Goal: Task Accomplishment & Management: Complete application form

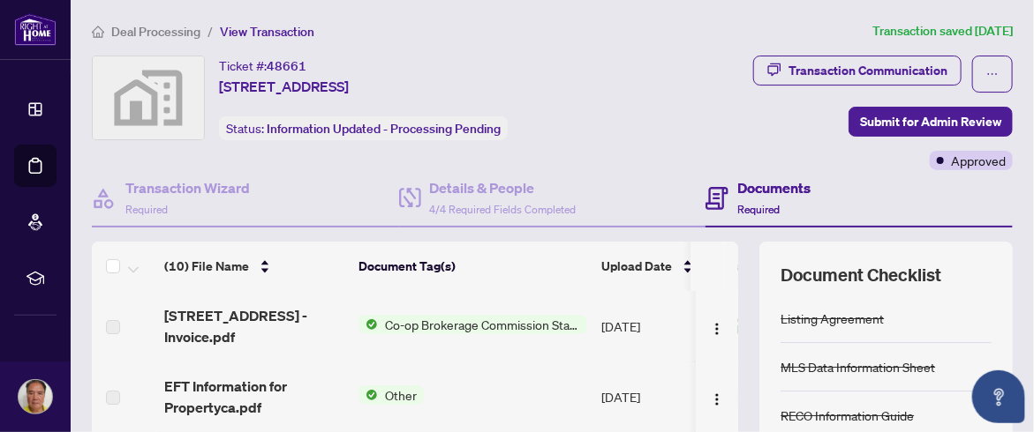
click at [125, 31] on span "Deal Processing" at bounding box center [155, 32] width 89 height 16
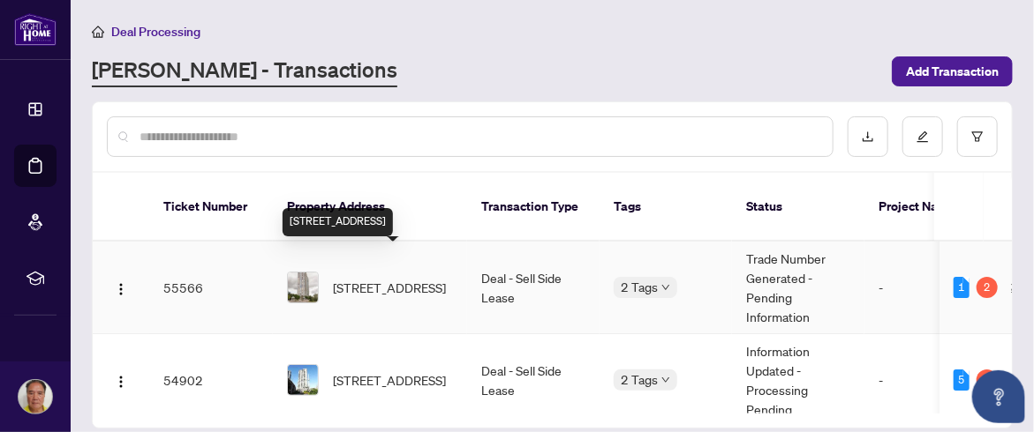
click at [368, 278] on span "[STREET_ADDRESS]" at bounding box center [389, 287] width 113 height 19
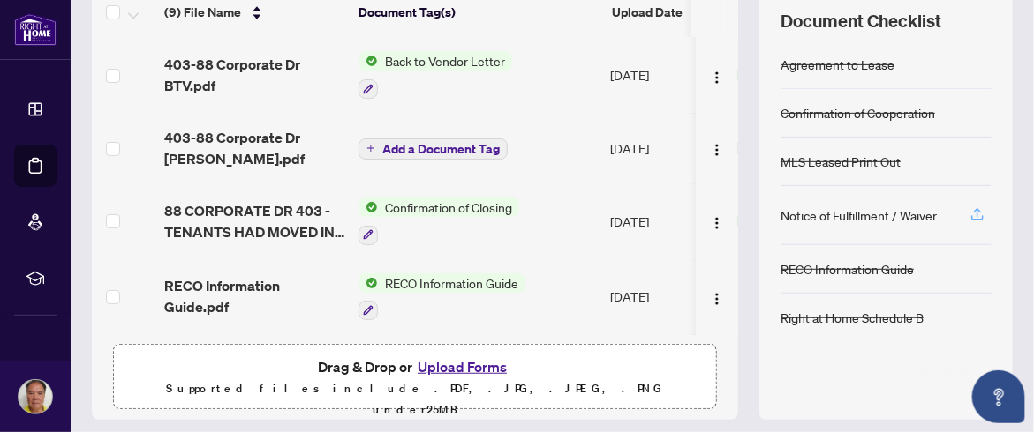
click at [974, 208] on icon "button" at bounding box center [977, 212] width 7 height 9
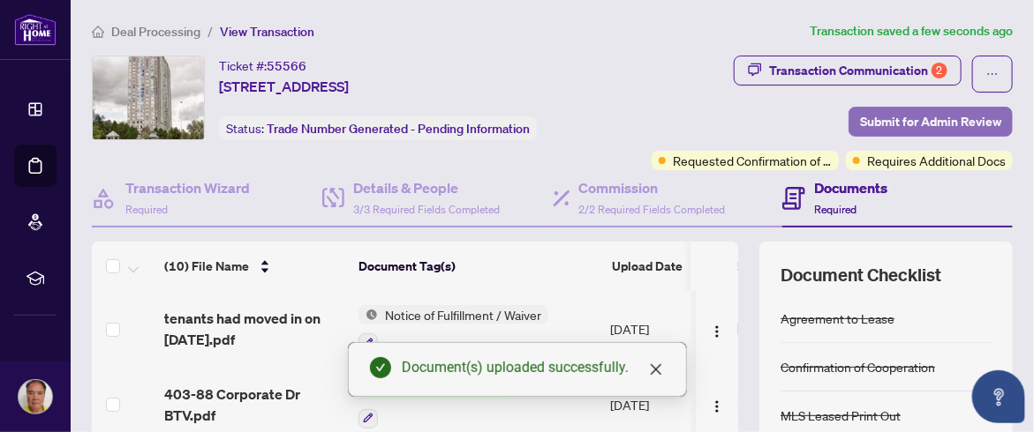
click at [931, 117] on span "Submit for Admin Review" at bounding box center [930, 122] width 141 height 28
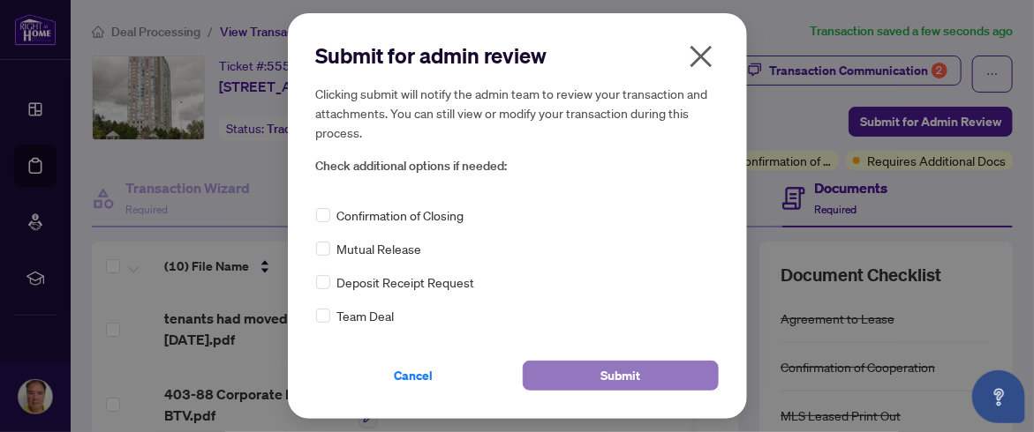
click at [620, 375] on span "Submit" at bounding box center [620, 376] width 40 height 28
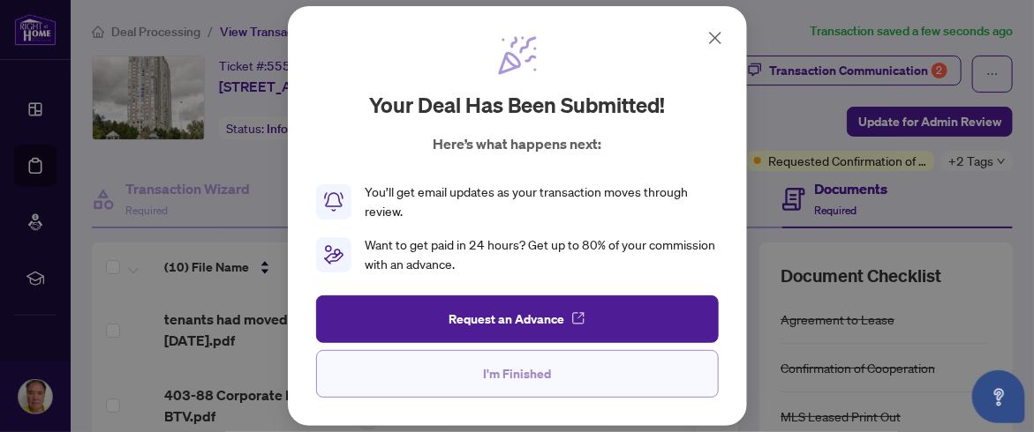
click at [564, 371] on button "I'm Finished" at bounding box center [517, 374] width 402 height 48
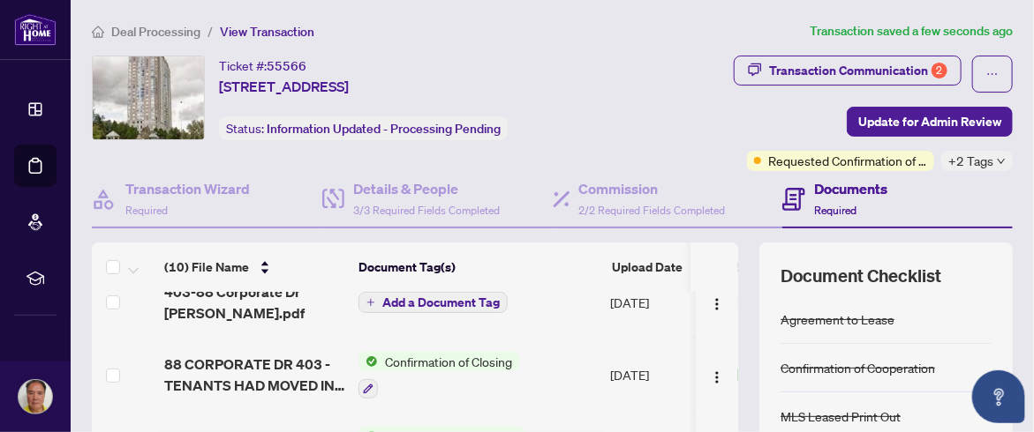
scroll to position [88, 0]
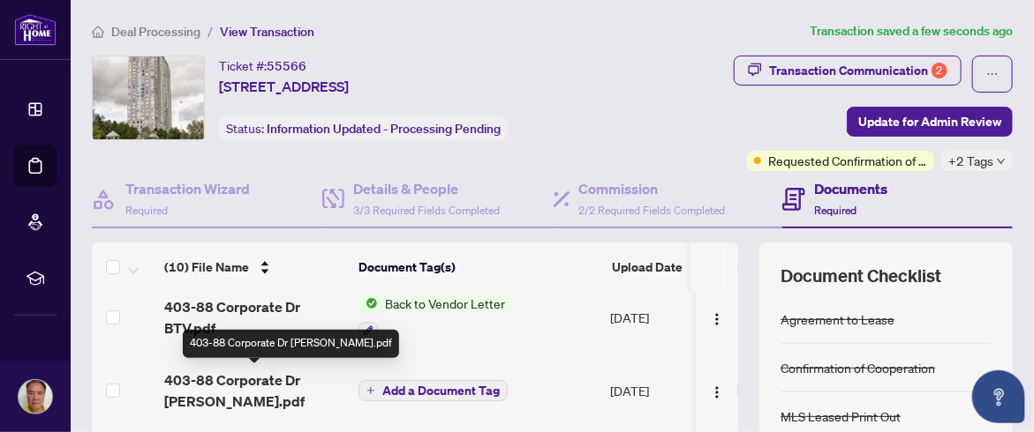
click at [305, 375] on span "403-88 Corporate Dr [PERSON_NAME].pdf" at bounding box center [254, 391] width 180 height 42
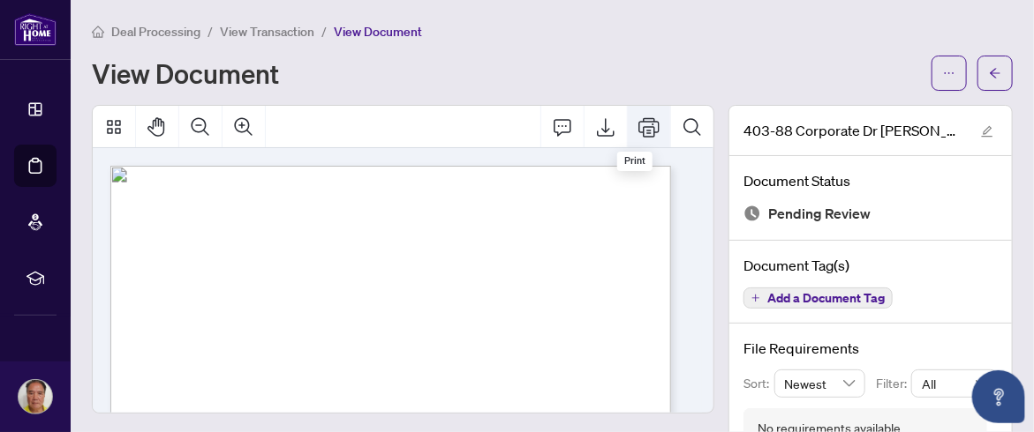
click at [638, 125] on icon "Print" at bounding box center [648, 126] width 21 height 19
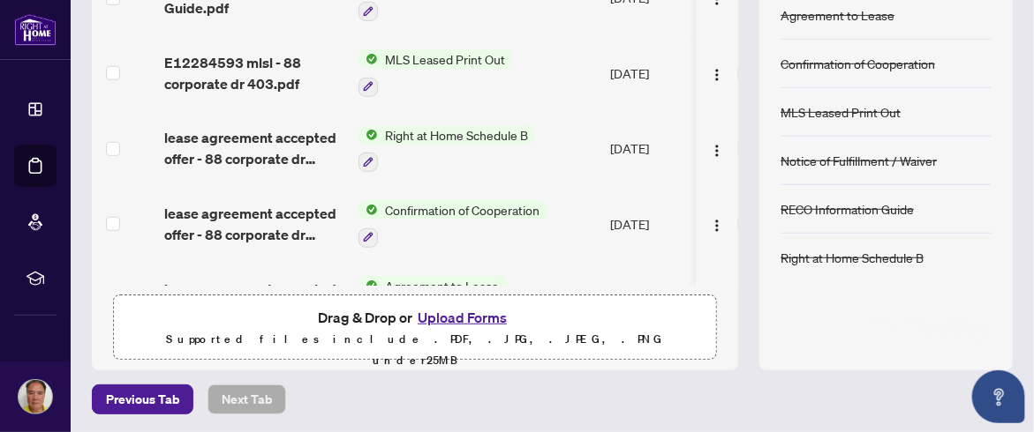
scroll to position [438, 0]
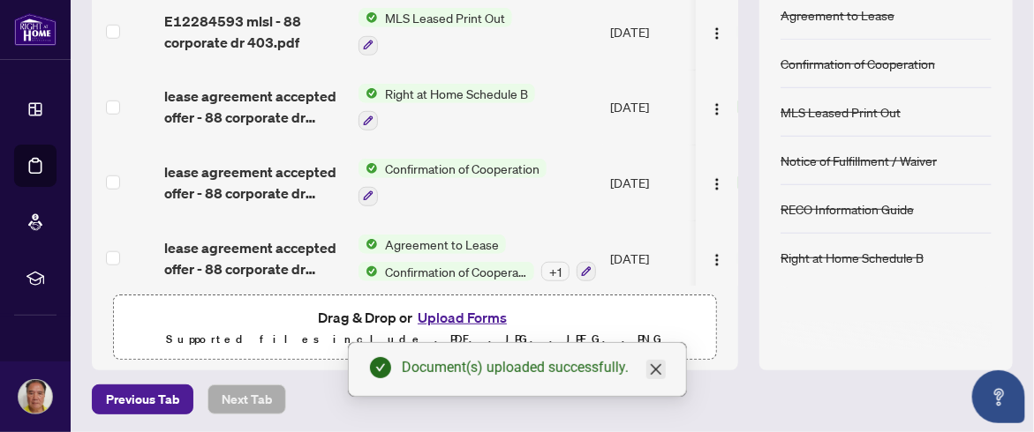
click at [658, 370] on icon "close" at bounding box center [656, 370] width 14 height 14
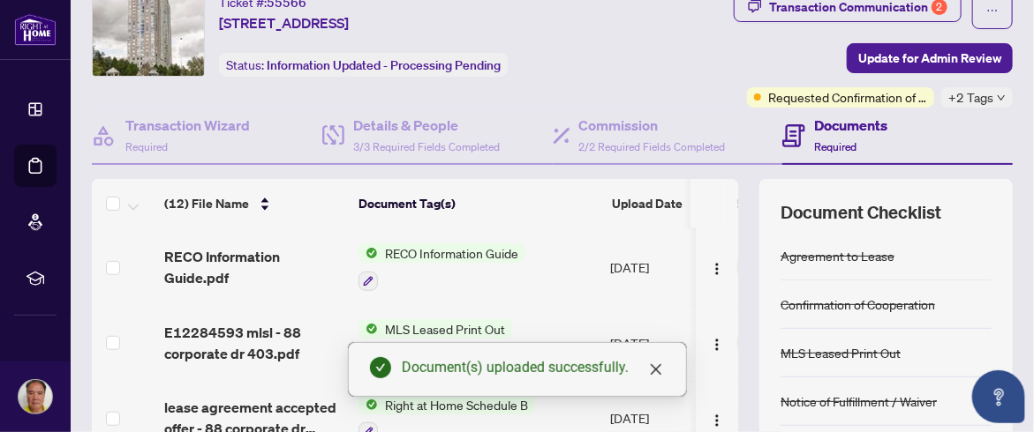
scroll to position [0, 0]
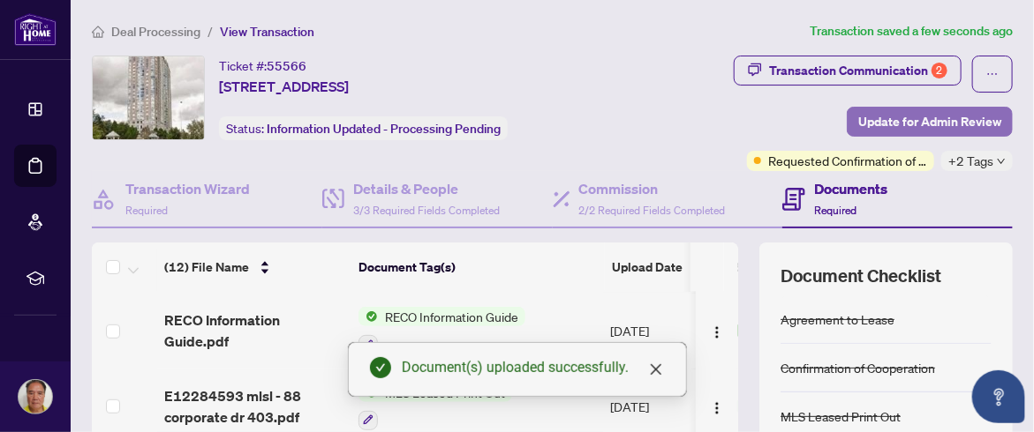
click at [935, 117] on span "Update for Admin Review" at bounding box center [929, 122] width 143 height 28
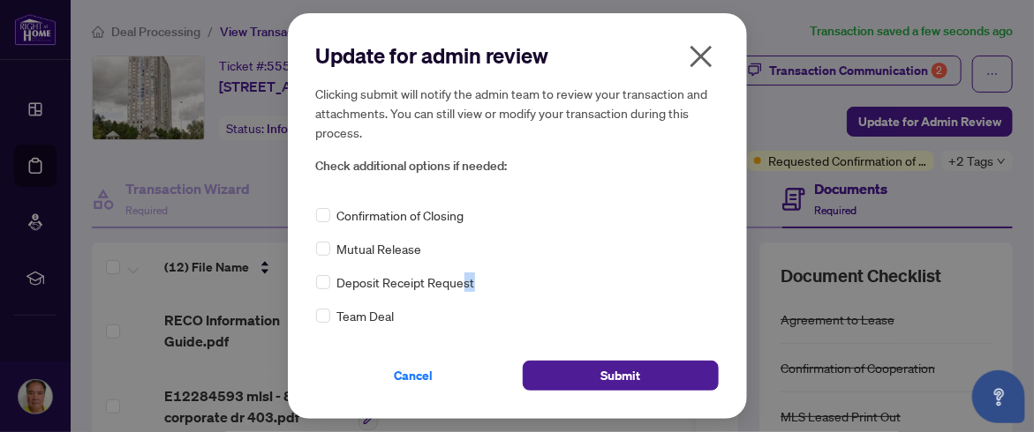
drag, startPoint x: 451, startPoint y: 293, endPoint x: 608, endPoint y: 271, distance: 158.6
click at [608, 271] on div "Confirmation of Closing Mutual Release Deposit Receipt Request Team Deal" at bounding box center [517, 266] width 402 height 120
click at [605, 270] on div "Confirmation of Closing Mutual Release Deposit Receipt Request Team Deal" at bounding box center [517, 266] width 402 height 120
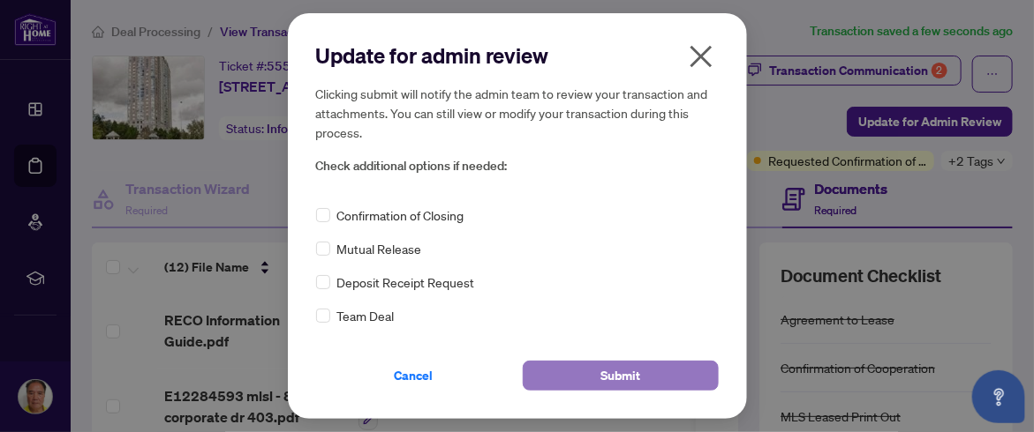
click at [627, 377] on span "Submit" at bounding box center [620, 376] width 40 height 28
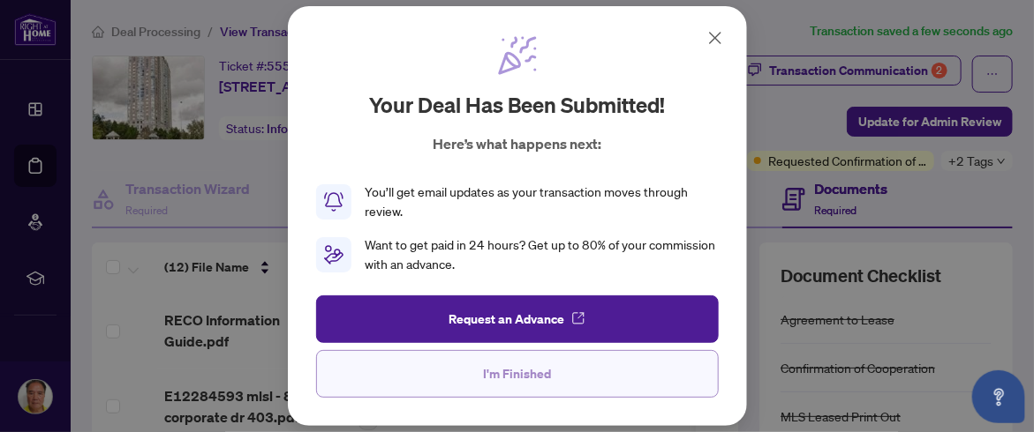
click at [562, 372] on button "I'm Finished" at bounding box center [517, 374] width 402 height 48
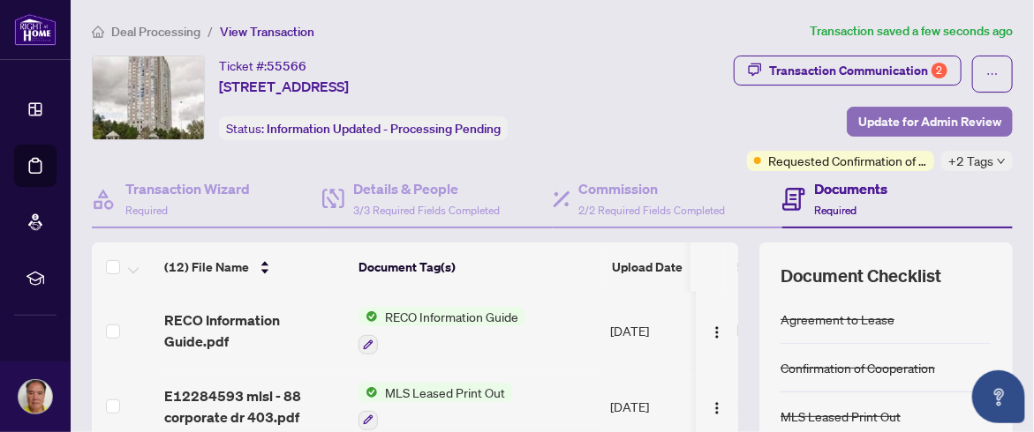
click at [936, 124] on span "Update for Admin Review" at bounding box center [929, 122] width 143 height 28
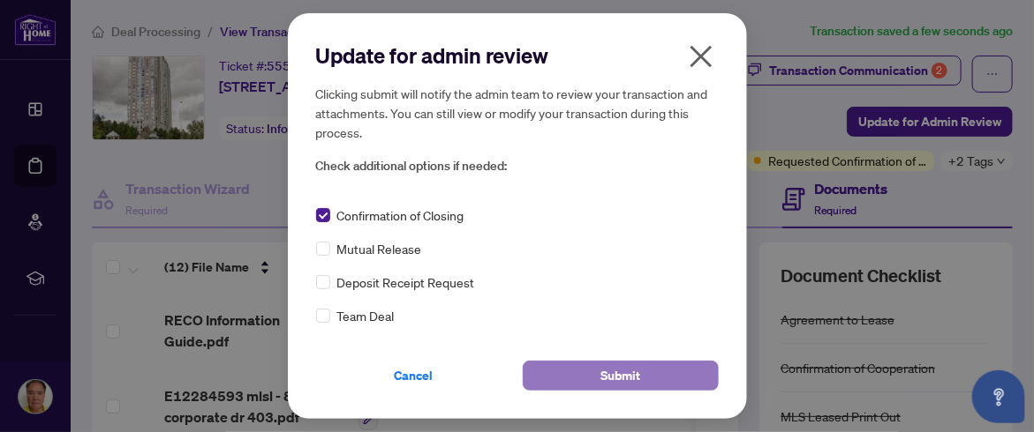
click at [623, 378] on span "Submit" at bounding box center [620, 376] width 40 height 28
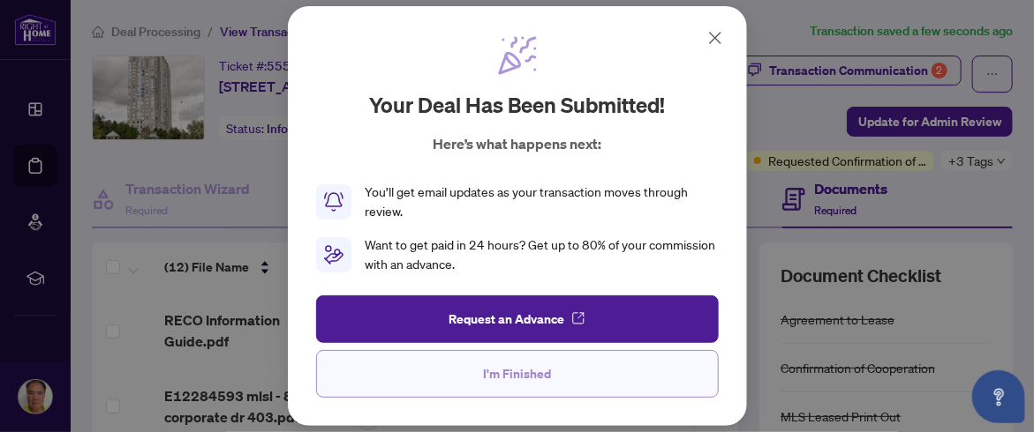
click at [584, 377] on button "I'm Finished" at bounding box center [517, 374] width 402 height 48
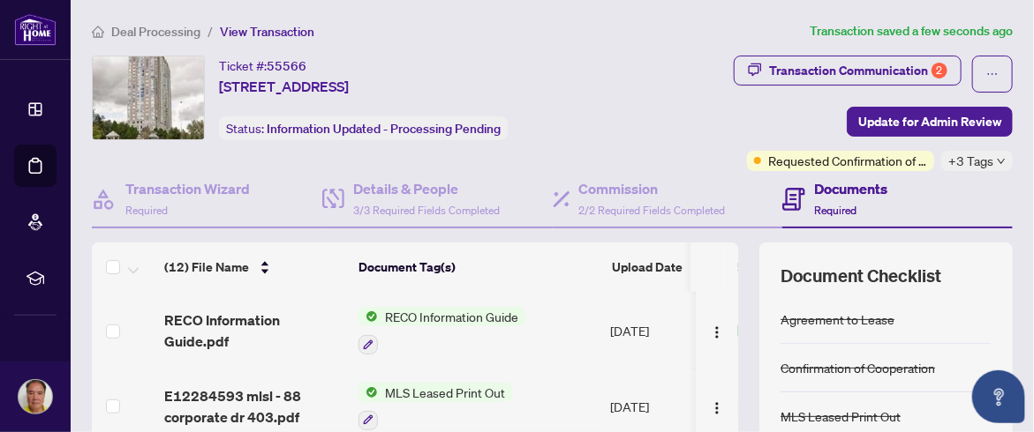
click at [827, 186] on h4 "Documents" at bounding box center [850, 188] width 73 height 21
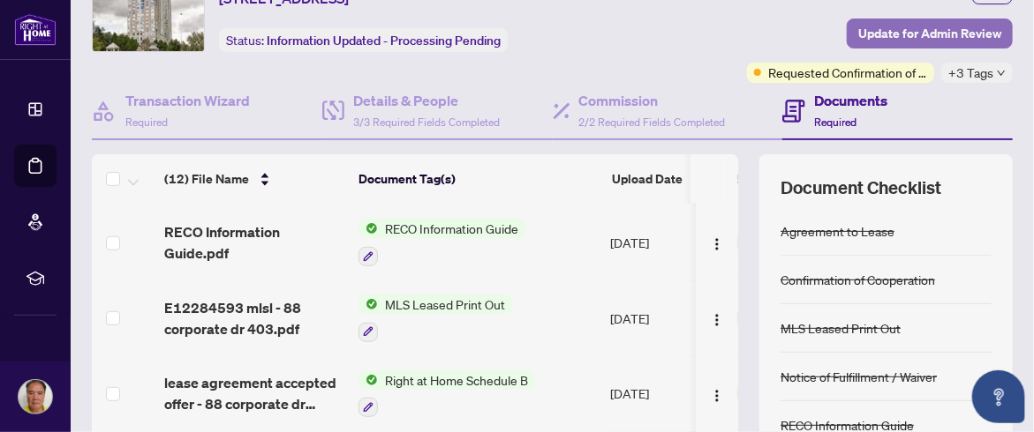
click at [908, 28] on span "Update for Admin Review" at bounding box center [929, 33] width 143 height 28
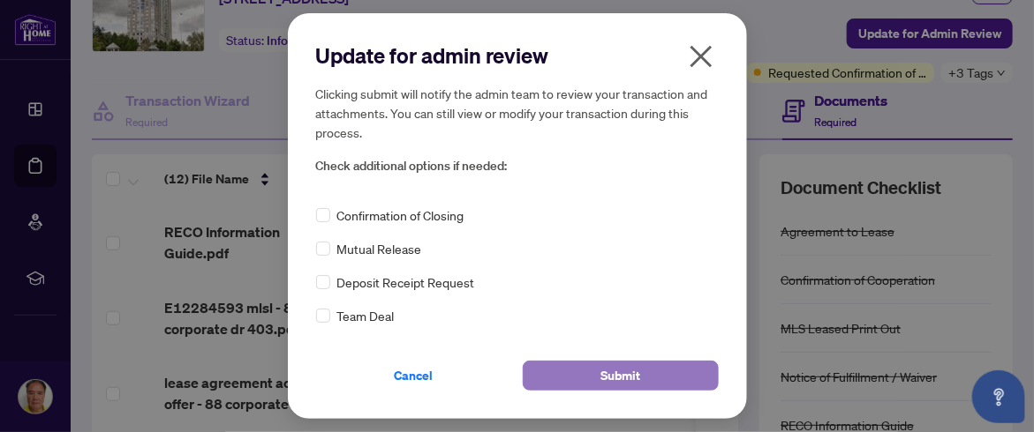
click at [616, 381] on span "Submit" at bounding box center [620, 376] width 40 height 28
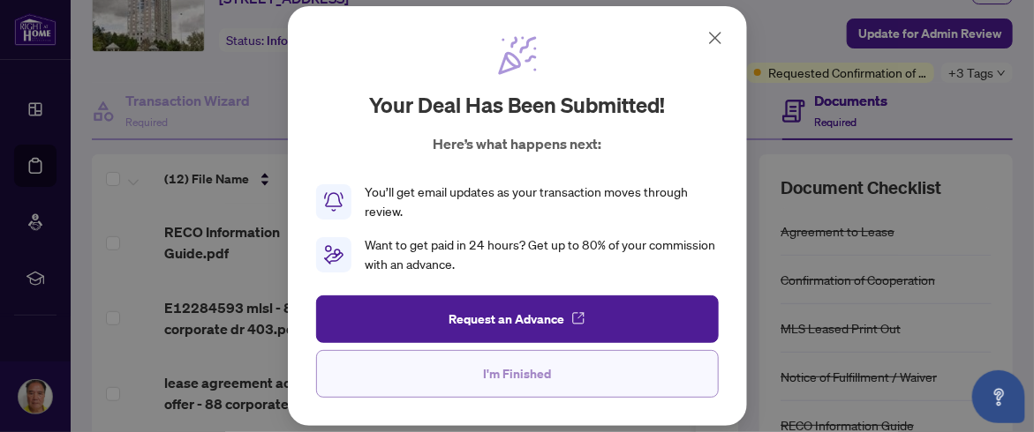
click at [542, 371] on span "I'm Finished" at bounding box center [517, 374] width 68 height 28
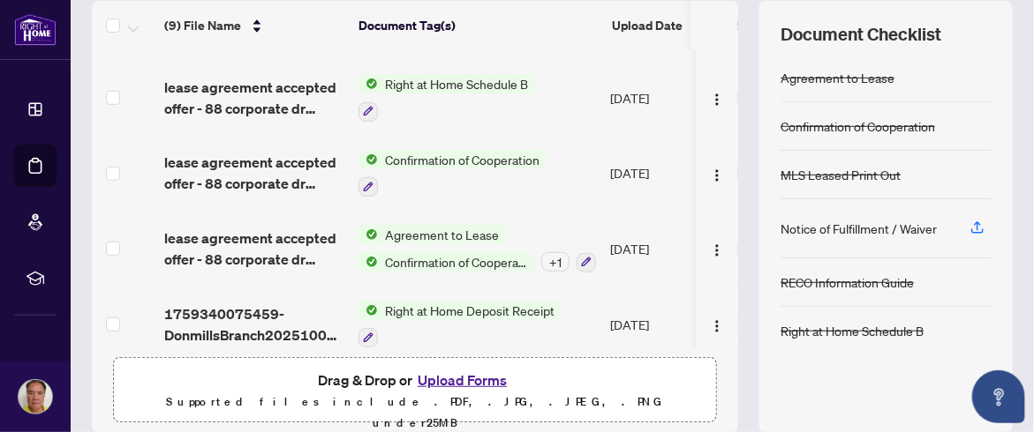
scroll to position [265, 0]
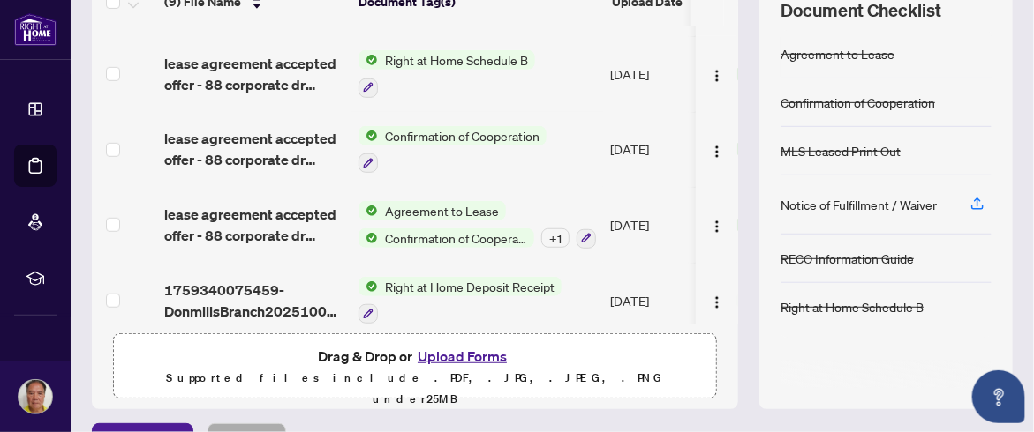
click at [508, 229] on span "Confirmation of Cooperation" at bounding box center [456, 238] width 156 height 19
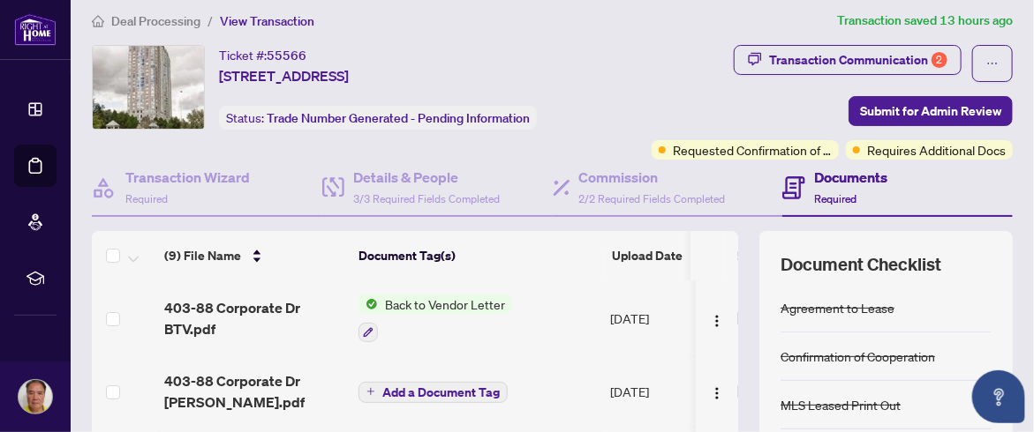
scroll to position [0, 0]
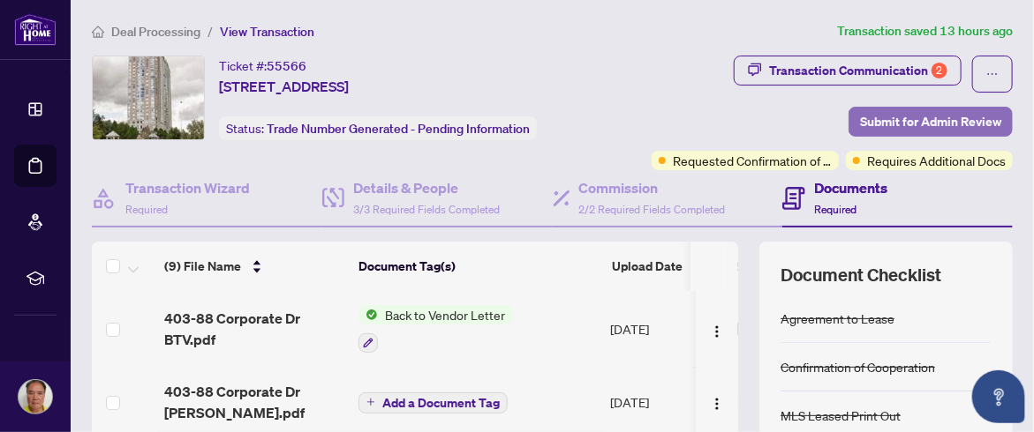
click at [926, 124] on span "Submit for Admin Review" at bounding box center [930, 122] width 141 height 28
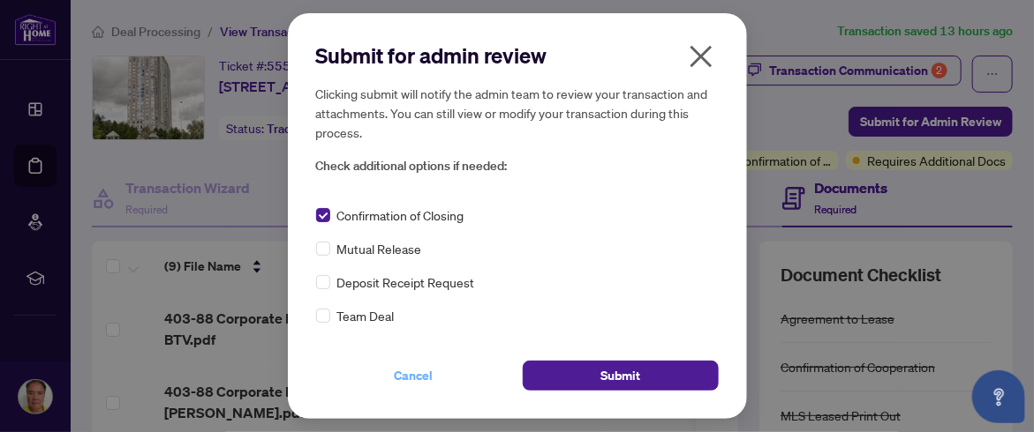
click at [415, 375] on span "Cancel" at bounding box center [414, 376] width 39 height 28
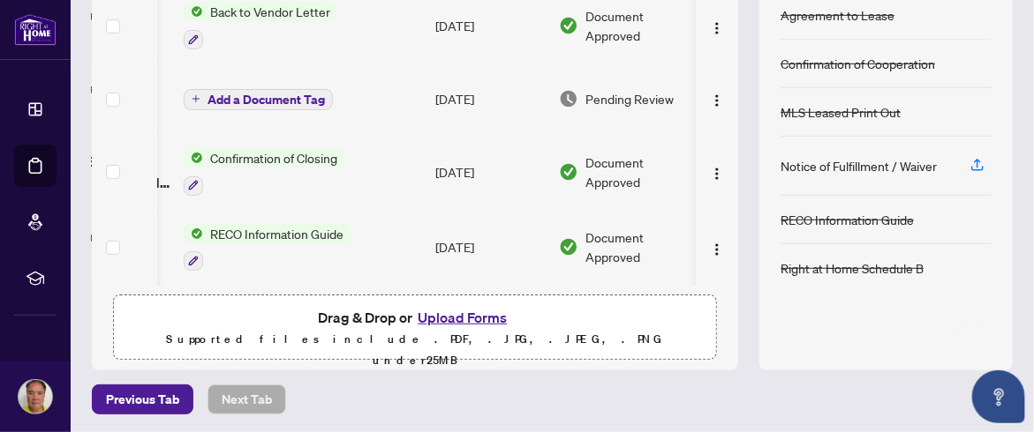
scroll to position [0, 200]
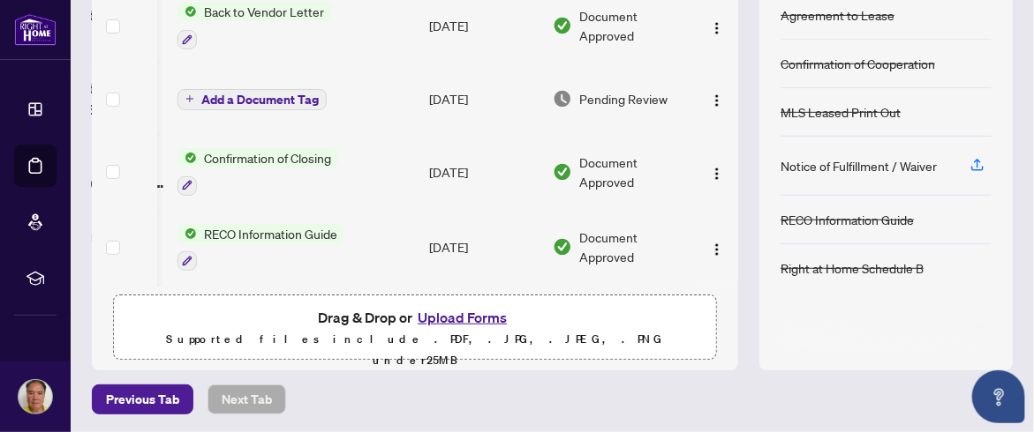
drag, startPoint x: 726, startPoint y: 105, endPoint x: 717, endPoint y: 167, distance: 62.4
click at [728, 177] on div "(9) File Name Document Tag(s) Upload Date Status (9) File Name Document Tag(s) …" at bounding box center [552, 154] width 921 height 432
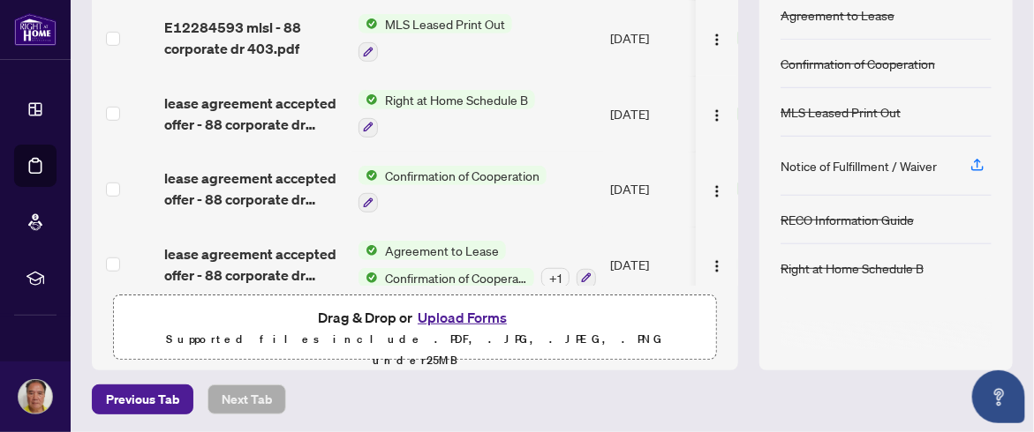
scroll to position [364, 0]
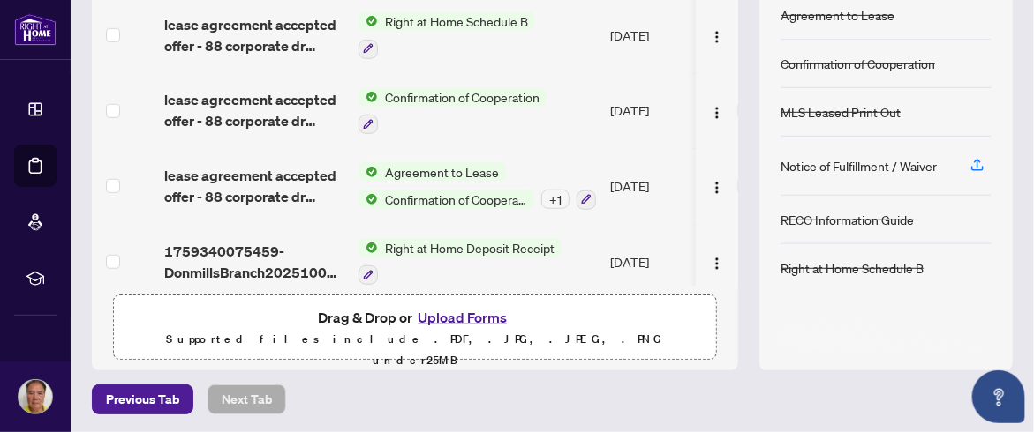
click at [583, 256] on td "Right at Home Deposit Receipt" at bounding box center [477, 262] width 252 height 76
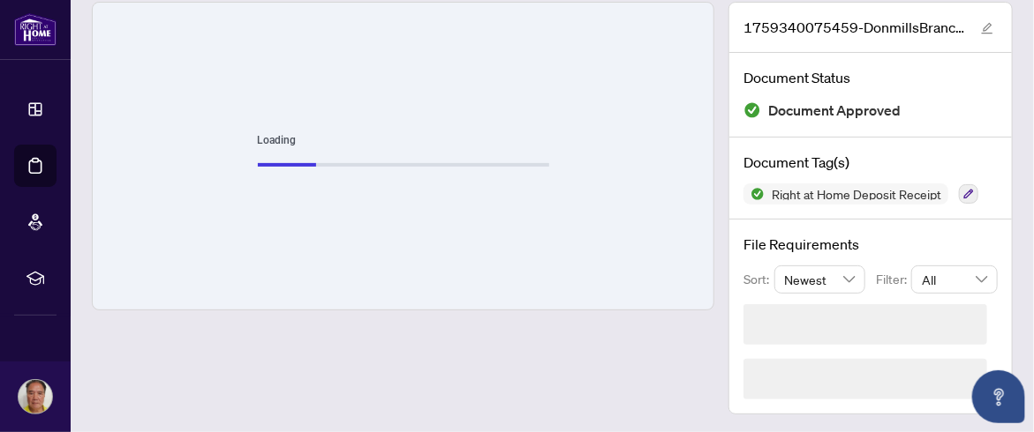
scroll to position [48, 0]
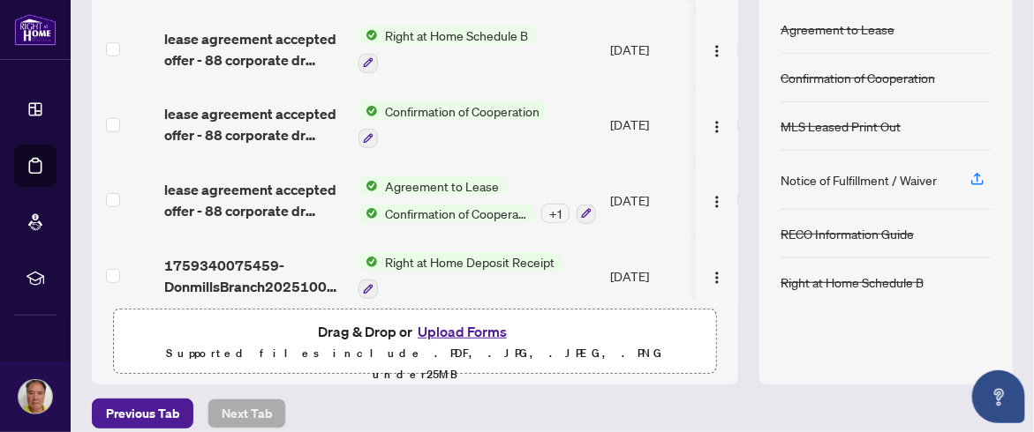
scroll to position [304, 0]
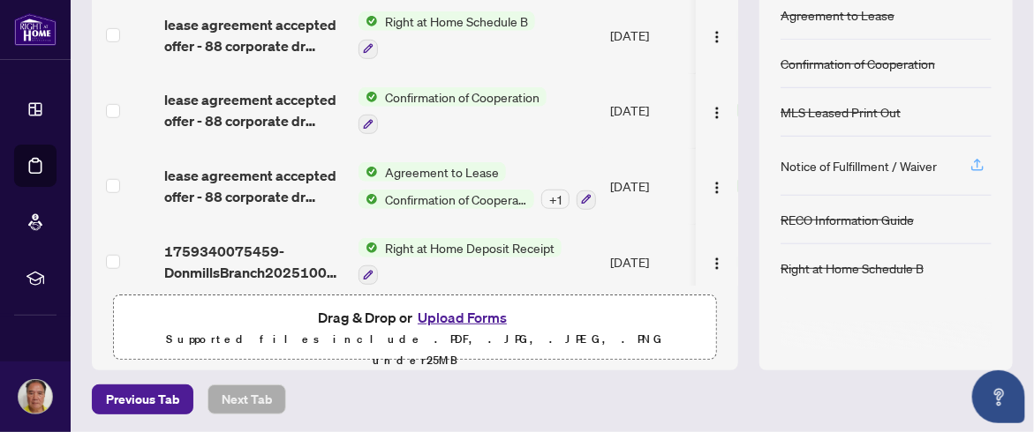
click at [969, 157] on icon "button" at bounding box center [977, 165] width 16 height 16
